Goal: Task Accomplishment & Management: Use online tool/utility

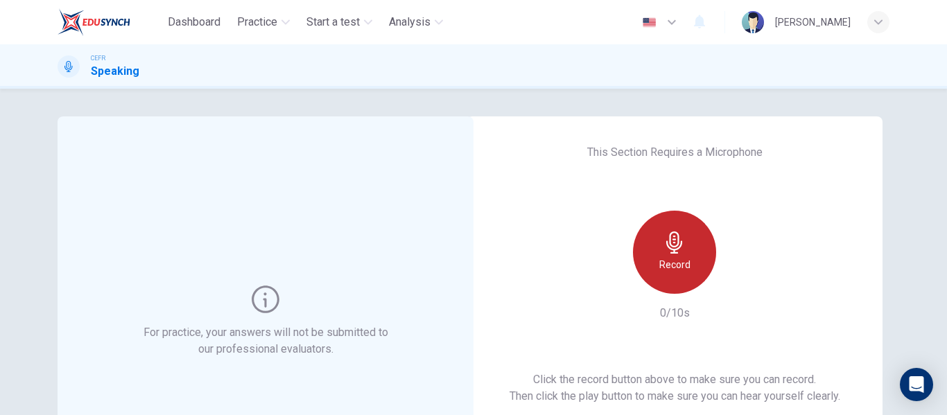
click at [709, 236] on div "Record" at bounding box center [674, 252] width 83 height 83
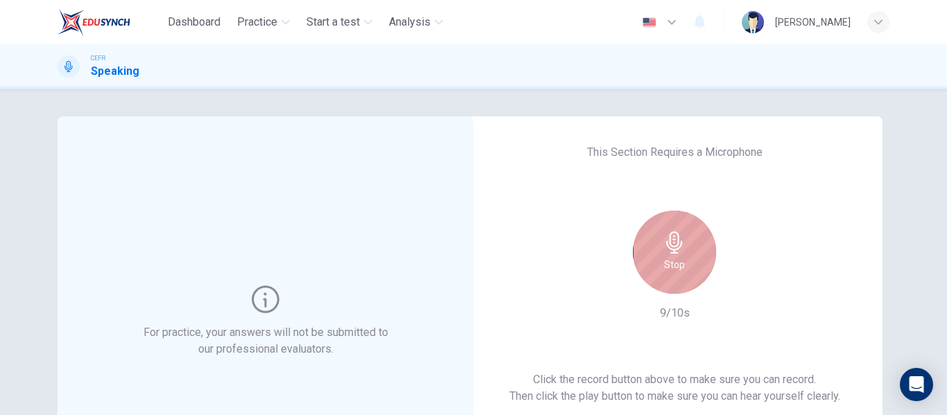
click at [680, 239] on icon "button" at bounding box center [675, 243] width 22 height 22
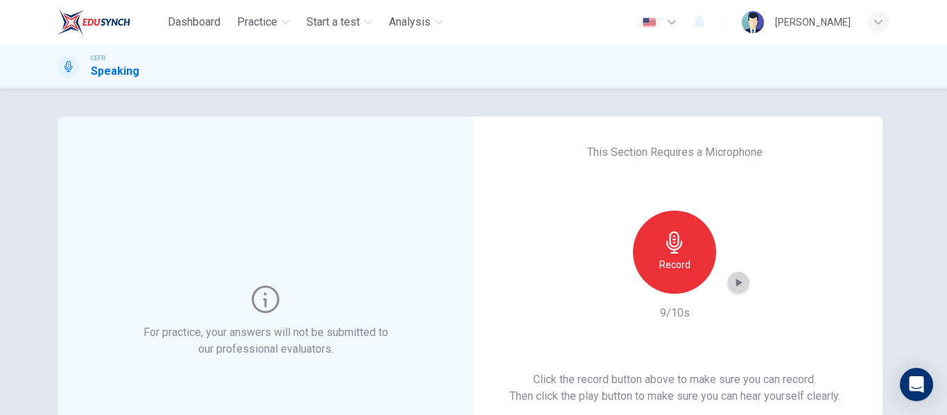
click at [732, 281] on icon "button" at bounding box center [739, 283] width 14 height 14
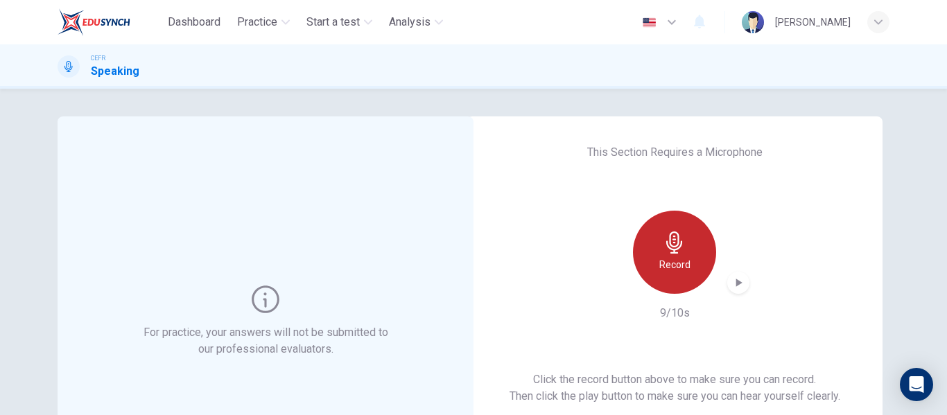
click at [664, 234] on icon "button" at bounding box center [675, 243] width 22 height 22
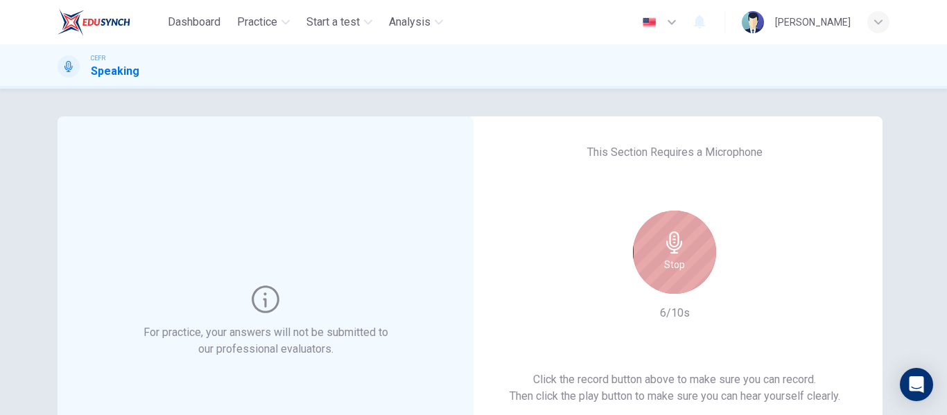
click at [664, 234] on icon "button" at bounding box center [675, 243] width 22 height 22
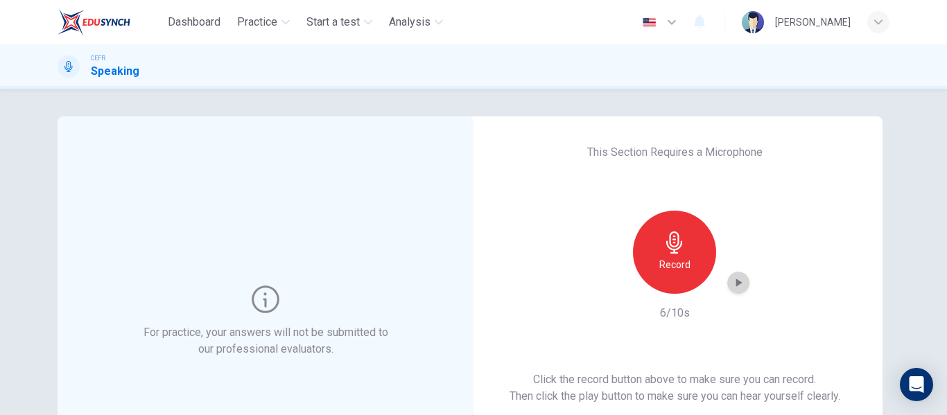
click at [739, 289] on icon "button" at bounding box center [739, 283] width 14 height 14
click at [737, 284] on icon "button" at bounding box center [740, 283] width 6 height 8
click at [738, 280] on icon "button" at bounding box center [739, 283] width 14 height 14
click at [820, 149] on div "This Section Requires a Microphone Record 6/10s Click the record button above t…" at bounding box center [675, 322] width 416 height 411
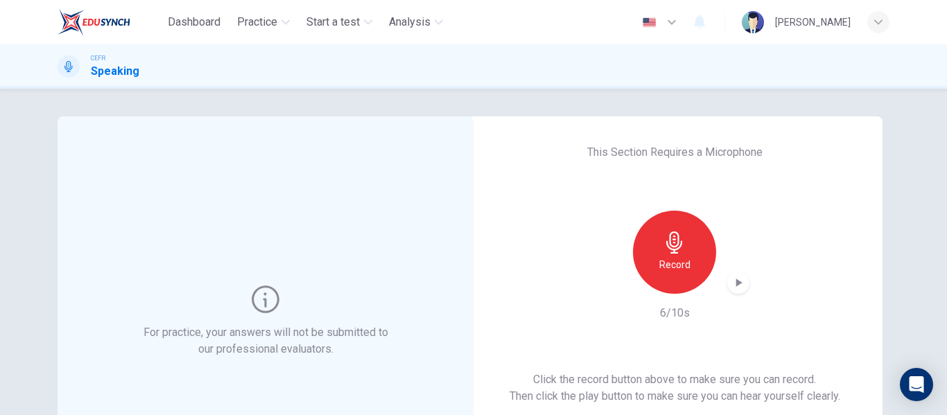
click at [734, 288] on icon "button" at bounding box center [739, 283] width 14 height 14
